Goal: Check status: Check status

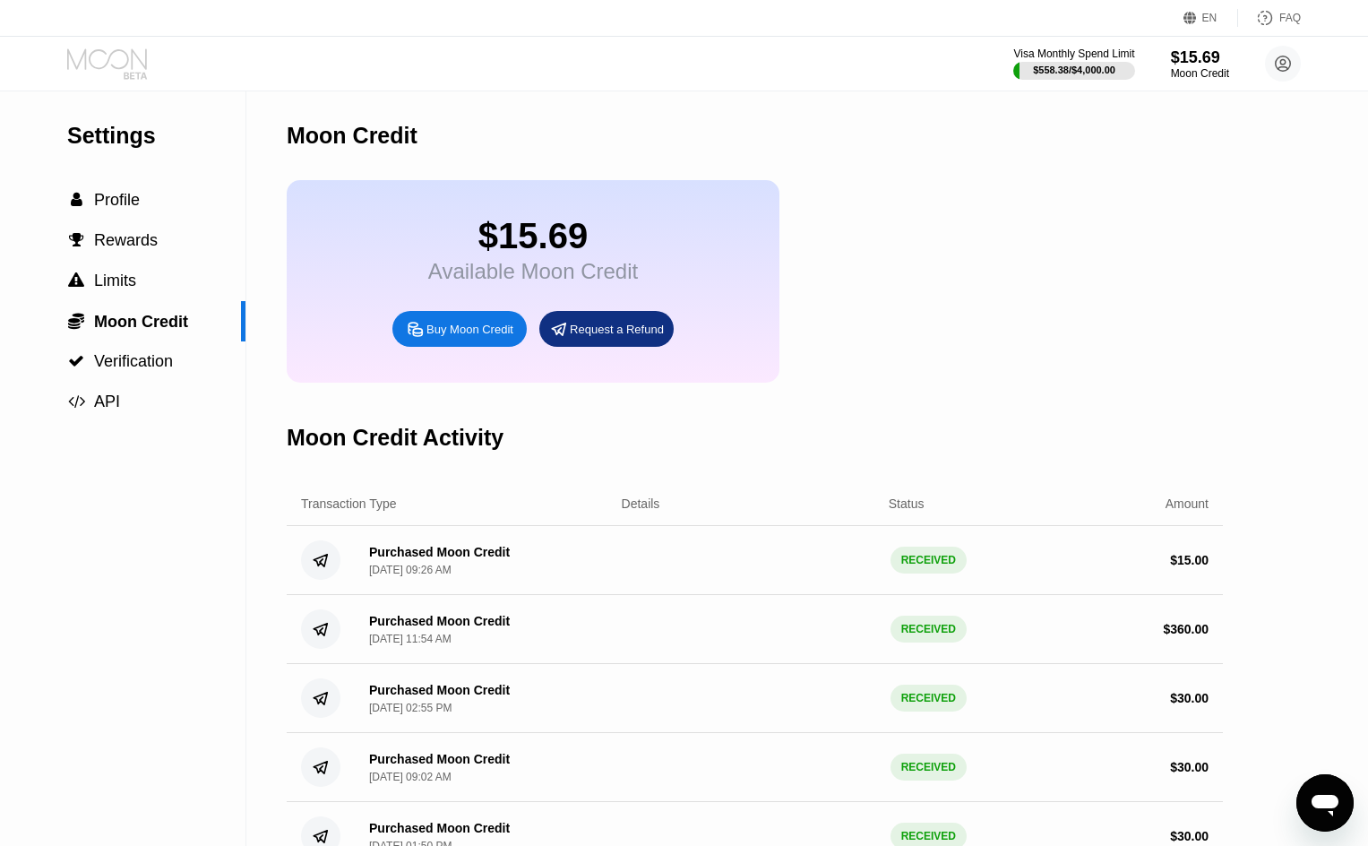
click at [119, 64] on icon at bounding box center [108, 63] width 83 height 31
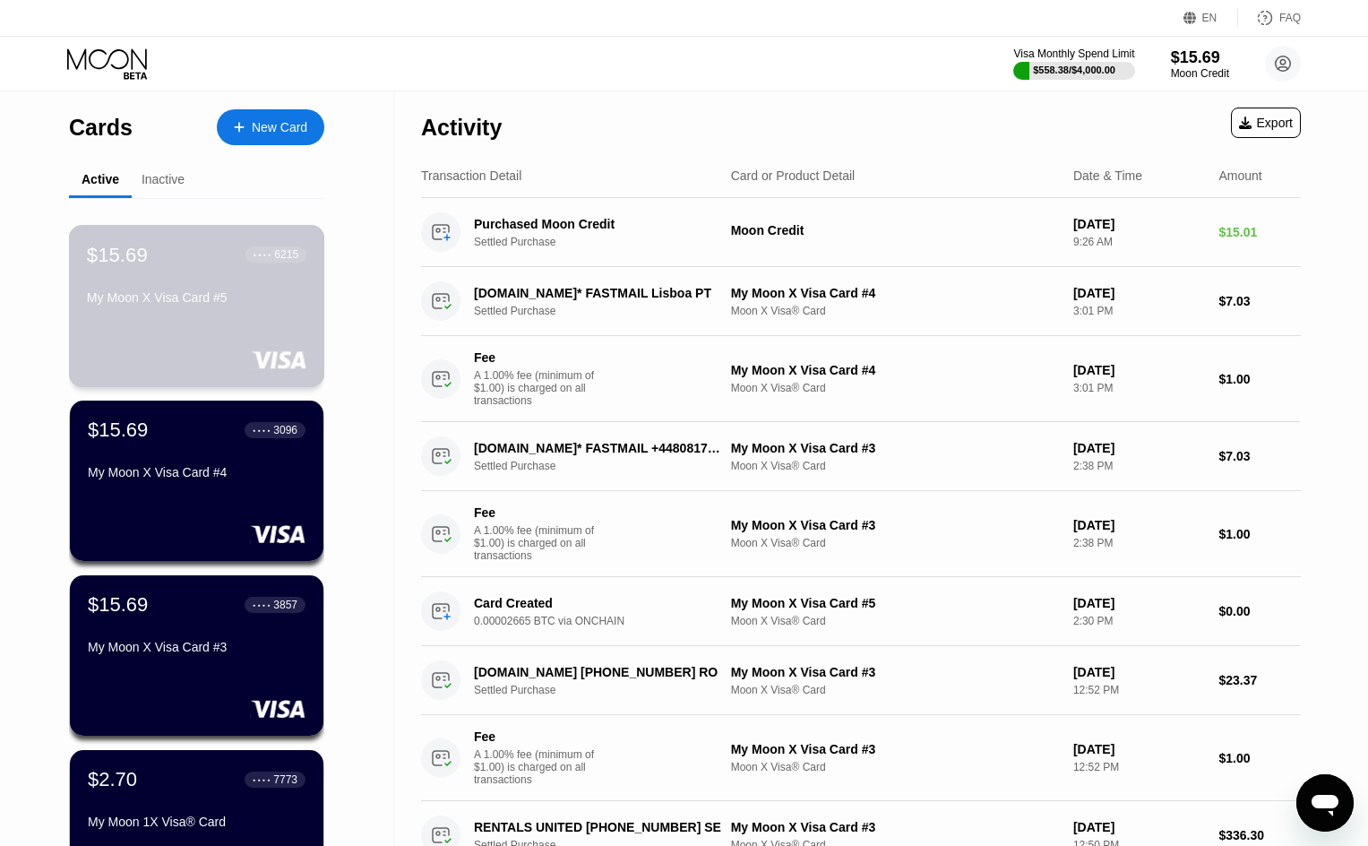
click at [206, 328] on div "$15.69 ● ● ● ● 6215 My Moon X Visa Card #5" at bounding box center [197, 306] width 256 height 162
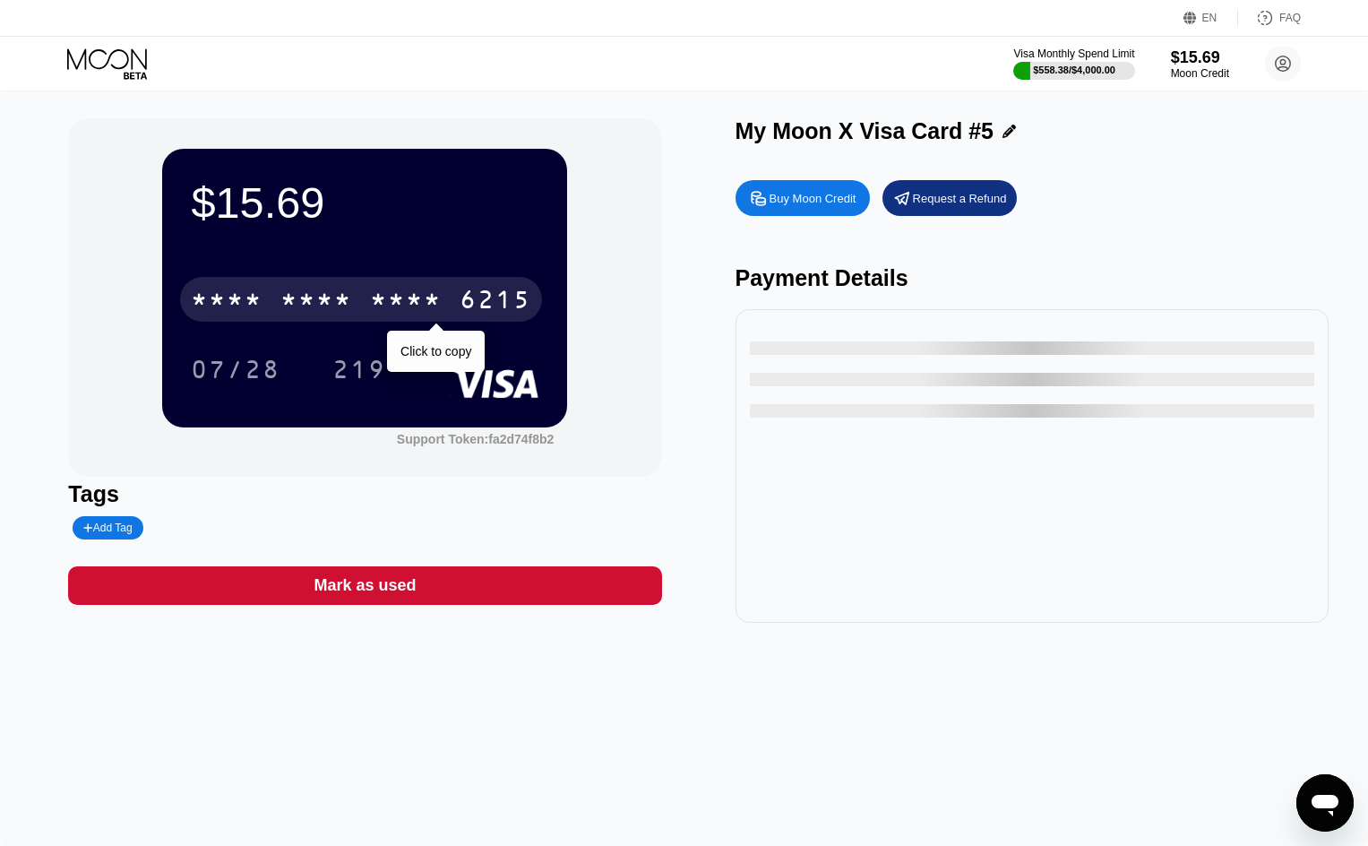
click at [451, 305] on div "* * * * * * * * * * * * 6215" at bounding box center [361, 299] width 362 height 45
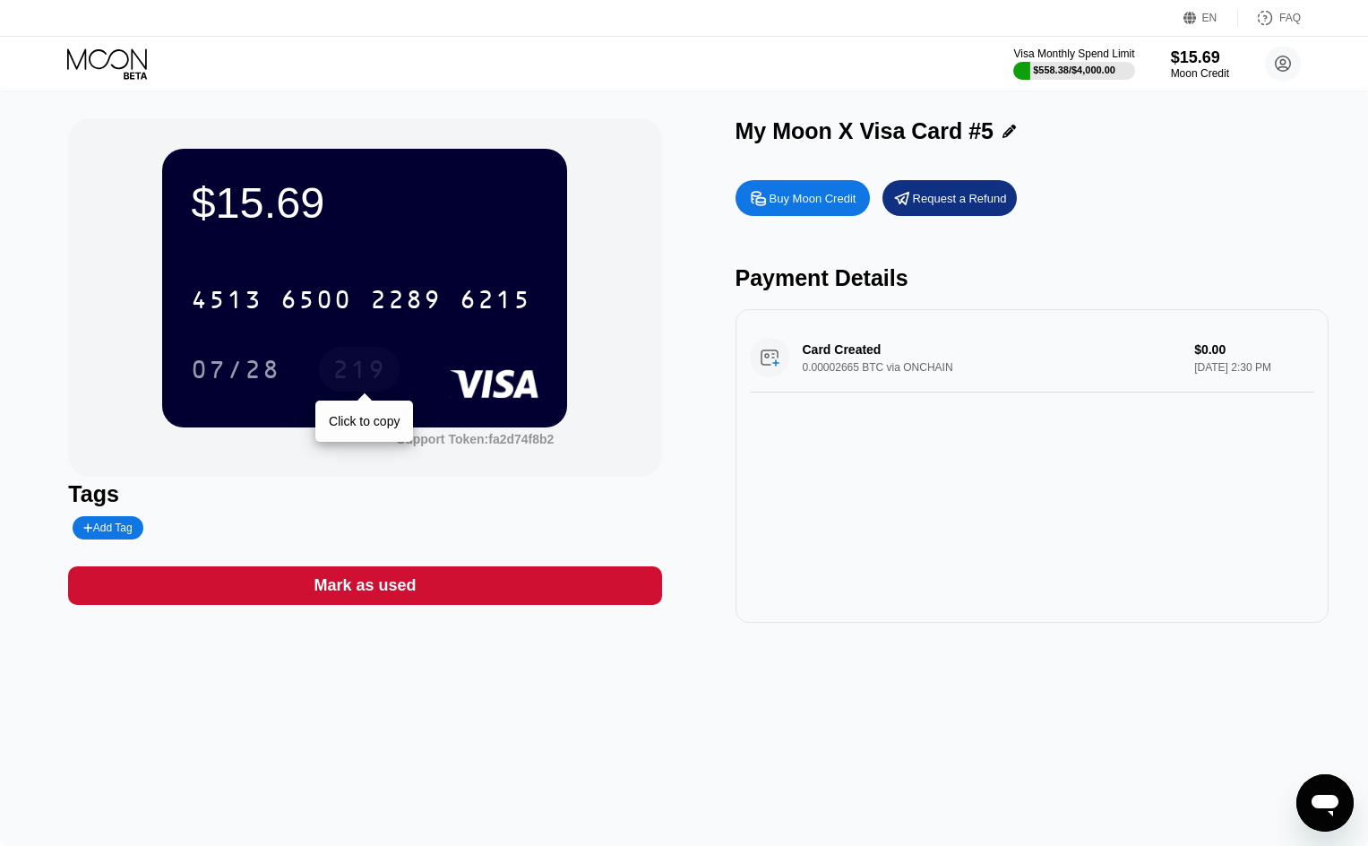
click at [364, 369] on div "219" at bounding box center [359, 371] width 54 height 29
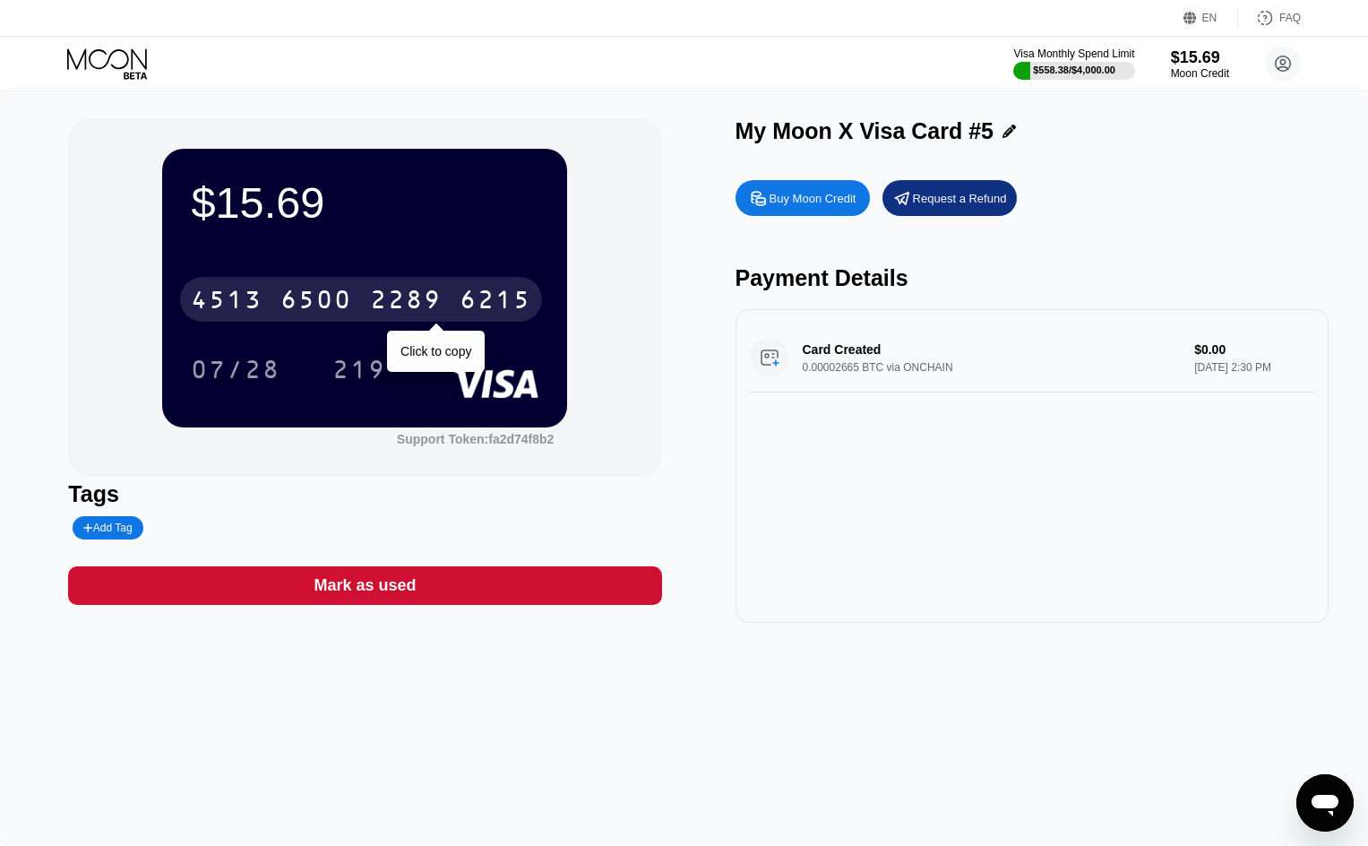
click at [408, 304] on div "2289" at bounding box center [406, 302] width 72 height 29
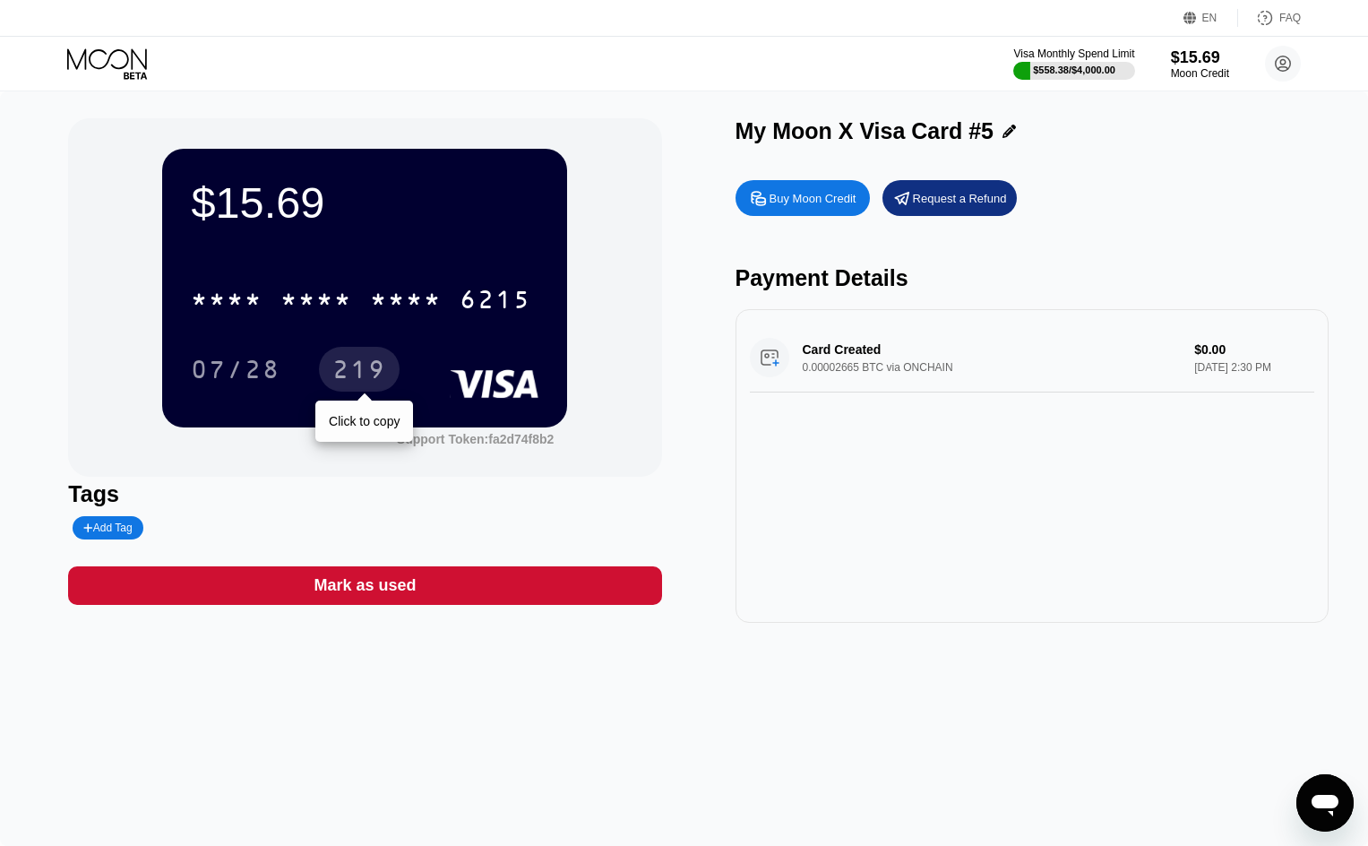
click at [388, 366] on div "219" at bounding box center [359, 369] width 81 height 45
click at [104, 54] on icon at bounding box center [108, 63] width 83 height 31
